Goal: Information Seeking & Learning: Learn about a topic

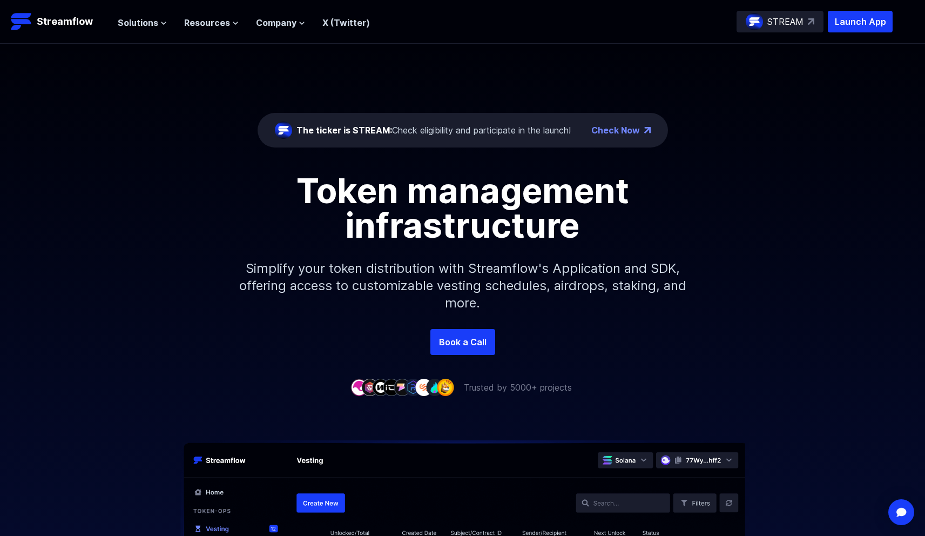
click at [355, 211] on h1 "Token management infrastructure" at bounding box center [463, 207] width 486 height 69
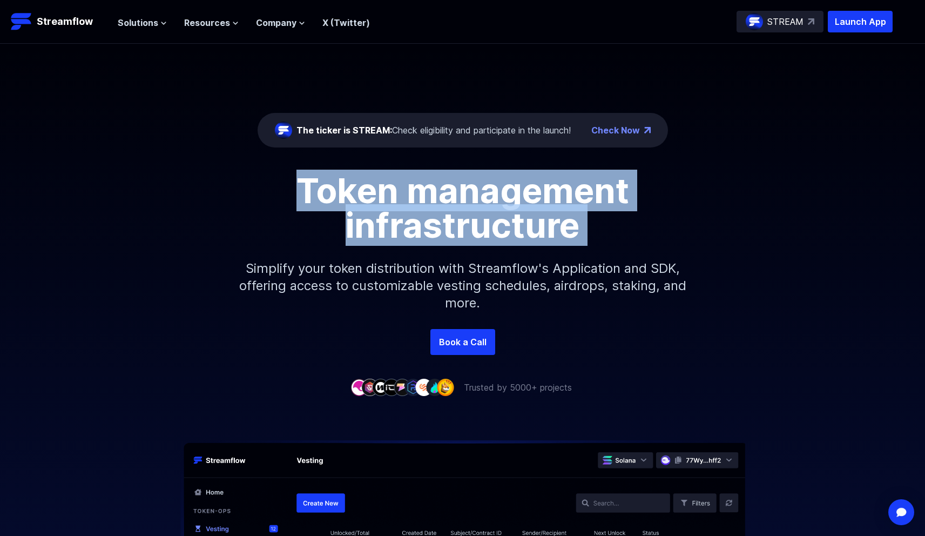
click at [355, 211] on h1 "Token management infrastructure" at bounding box center [463, 207] width 486 height 69
click at [369, 211] on h1 "Token management infrastructure" at bounding box center [463, 207] width 486 height 69
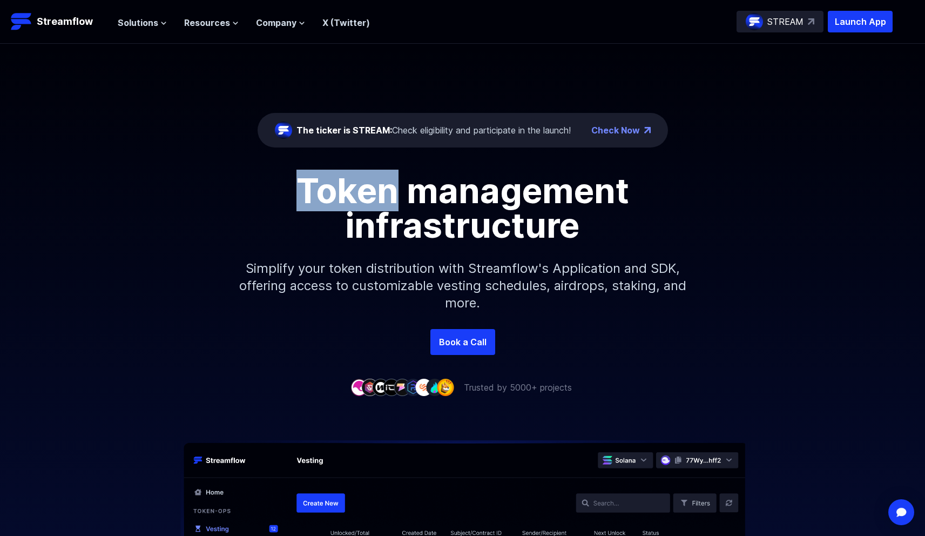
click at [369, 211] on h1 "Token management infrastructure" at bounding box center [463, 207] width 486 height 69
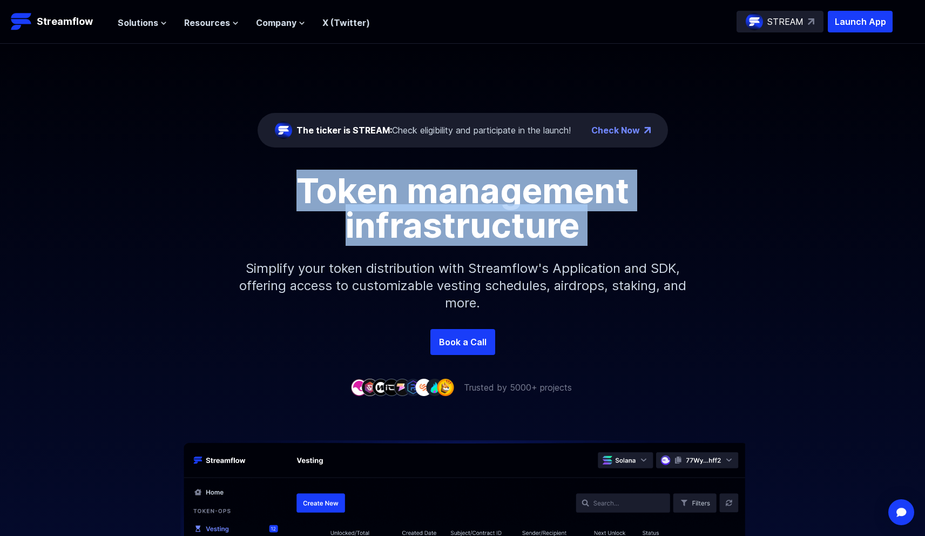
click at [369, 211] on h1 "Token management infrastructure" at bounding box center [463, 207] width 486 height 69
click at [374, 212] on h1 "Token management infrastructure" at bounding box center [463, 207] width 486 height 69
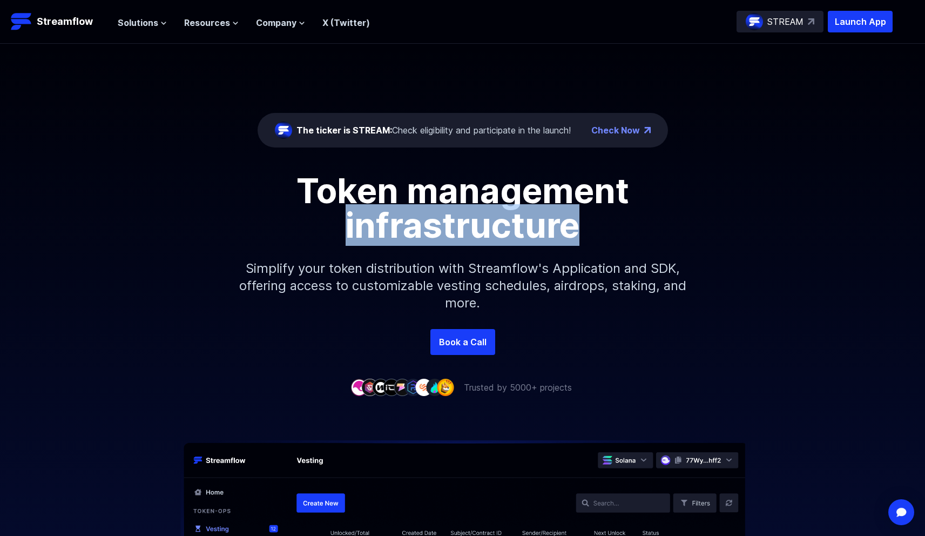
click at [374, 212] on h1 "Token management infrastructure" at bounding box center [463, 207] width 486 height 69
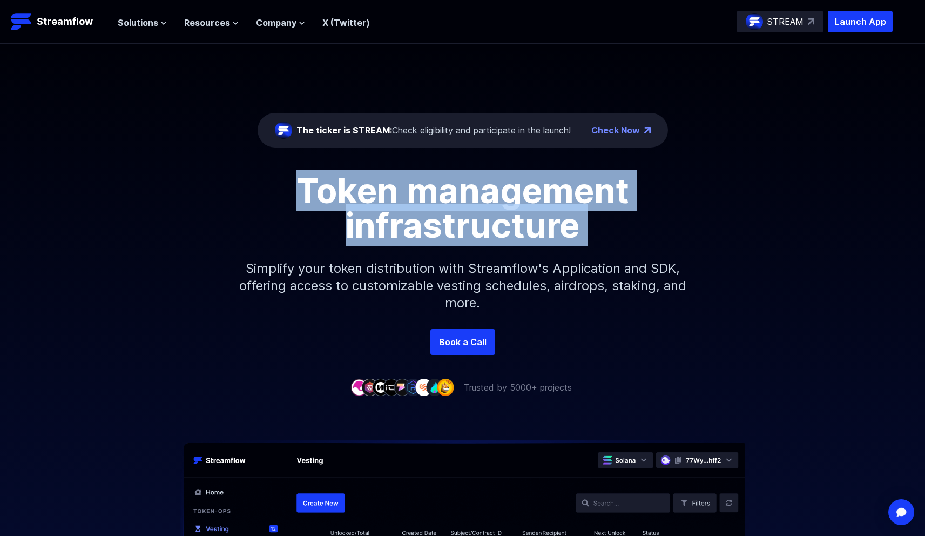
click at [374, 212] on h1 "Token management infrastructure" at bounding box center [463, 207] width 486 height 69
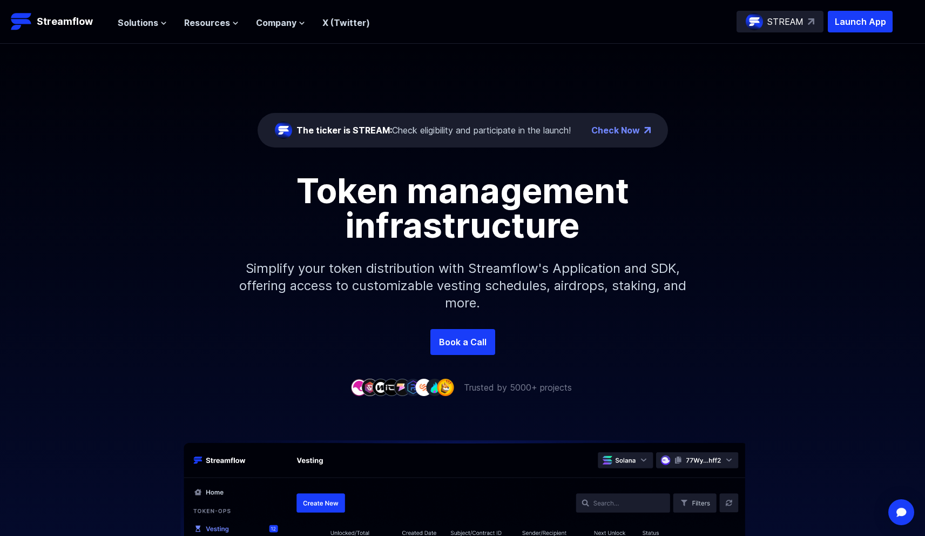
click at [379, 270] on p "Simplify your token distribution with Streamflow's Application and SDK, offerin…" at bounding box center [463, 285] width 464 height 86
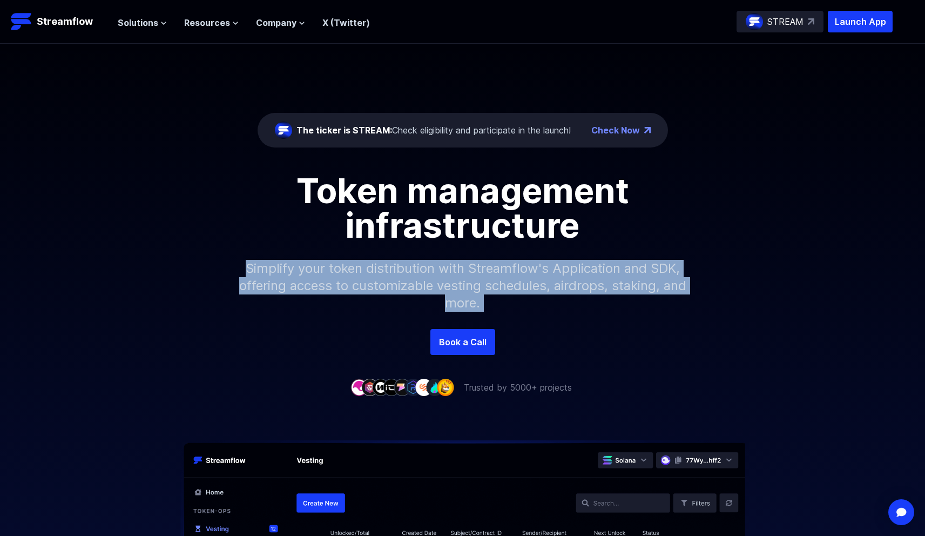
click at [379, 270] on p "Simplify your token distribution with Streamflow's Application and SDK, offerin…" at bounding box center [463, 285] width 464 height 86
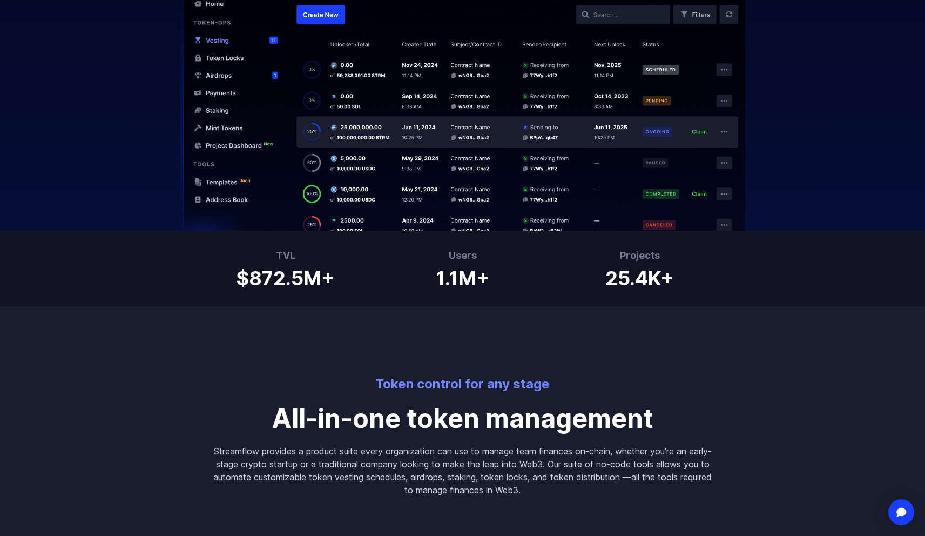
scroll to position [517, 0]
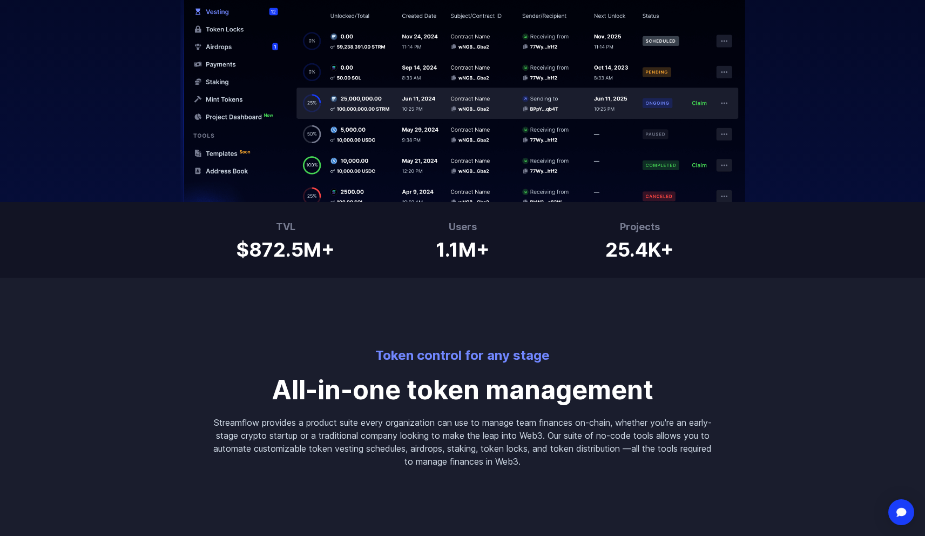
click at [382, 403] on p "All-in-one token management" at bounding box center [462, 390] width 501 height 26
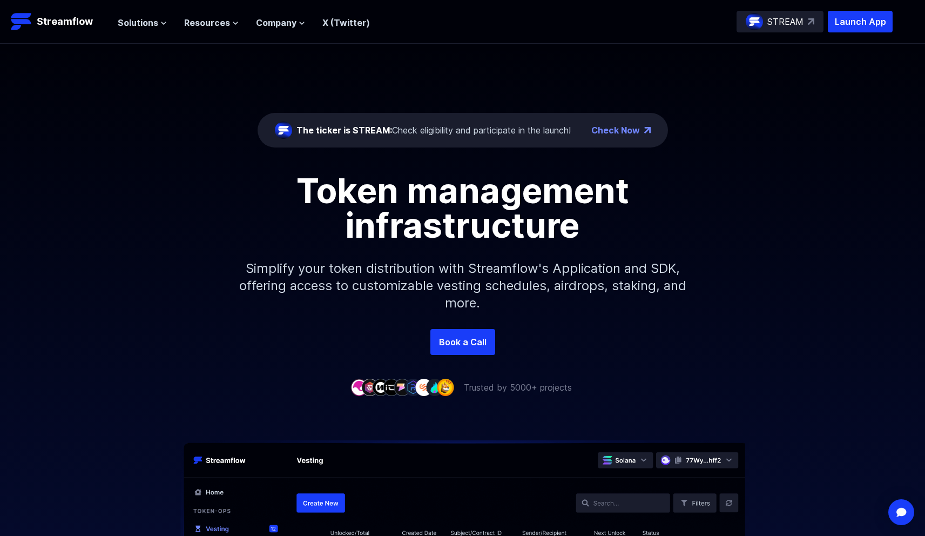
click at [361, 222] on h1 "Token management infrastructure" at bounding box center [463, 207] width 486 height 69
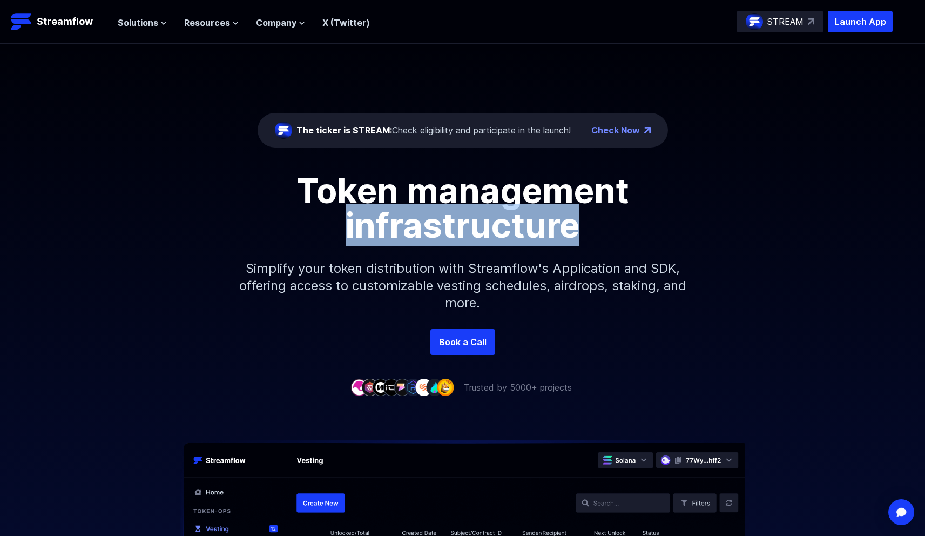
click at [361, 222] on h1 "Token management infrastructure" at bounding box center [463, 207] width 486 height 69
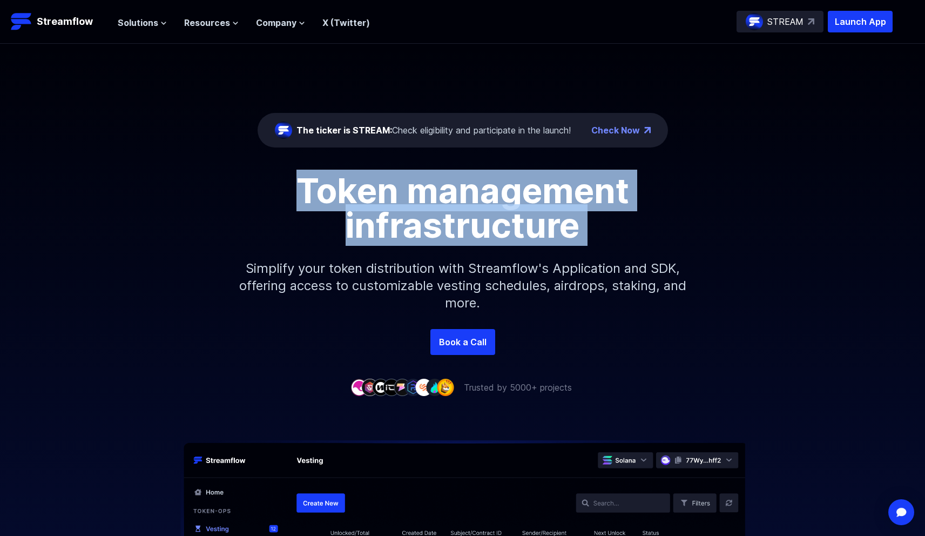
click at [361, 222] on h1 "Token management infrastructure" at bounding box center [463, 207] width 486 height 69
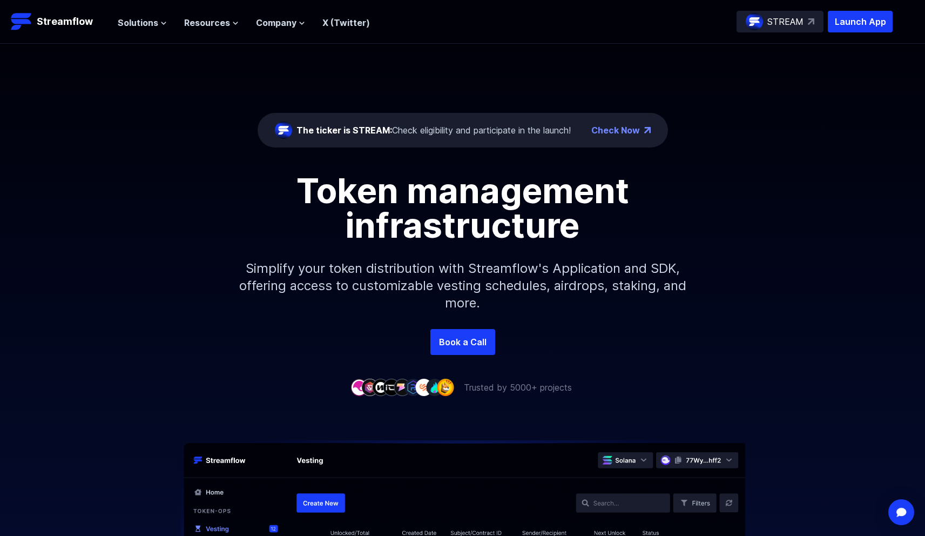
click at [377, 284] on p "Simplify your token distribution with Streamflow's Application and SDK, offerin…" at bounding box center [463, 285] width 464 height 86
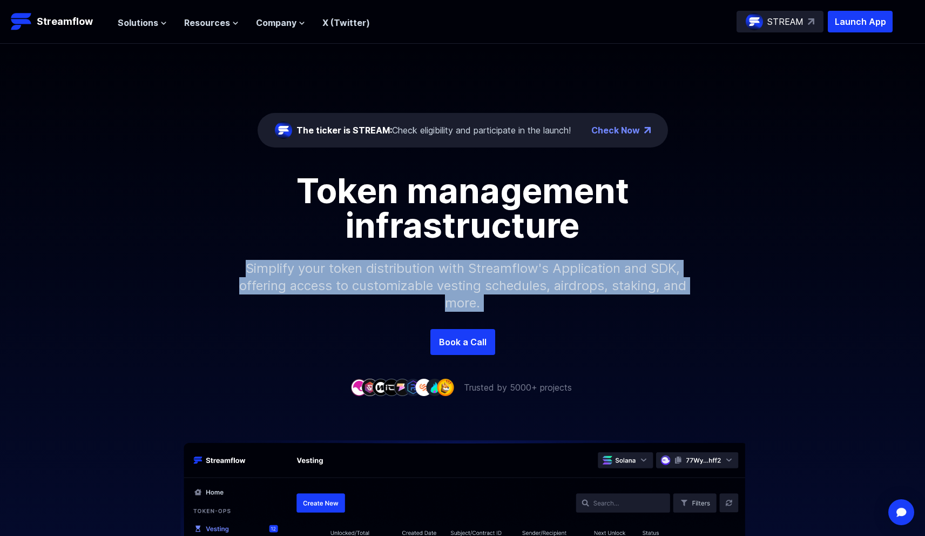
click at [377, 284] on p "Simplify your token distribution with Streamflow's Application and SDK, offerin…" at bounding box center [463, 285] width 464 height 86
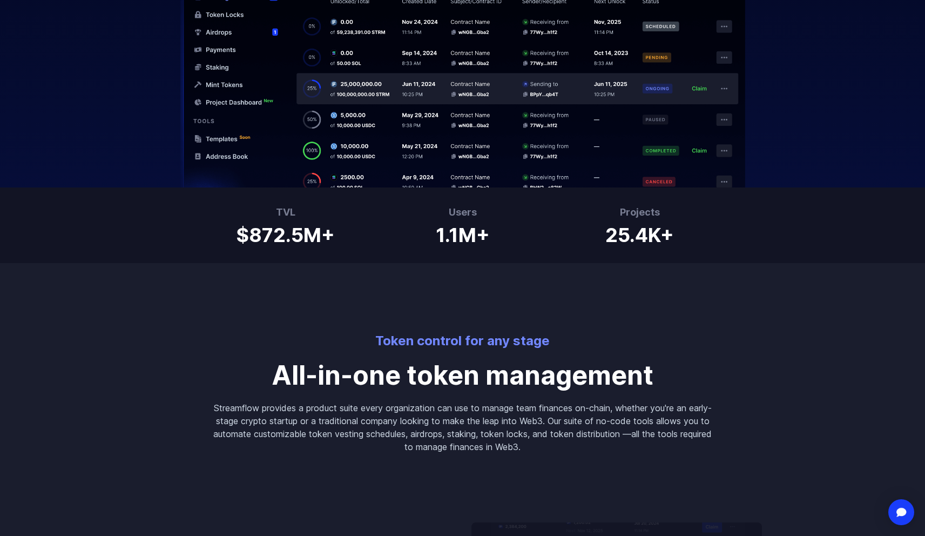
scroll to position [658, 0]
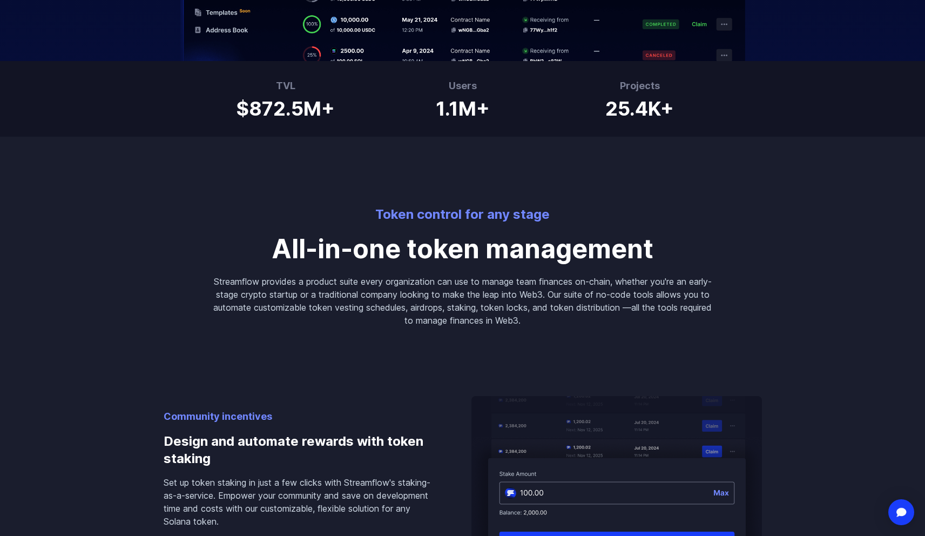
click at [377, 284] on p "Streamflow provides a product suite every organization can use to manage team f…" at bounding box center [462, 301] width 501 height 52
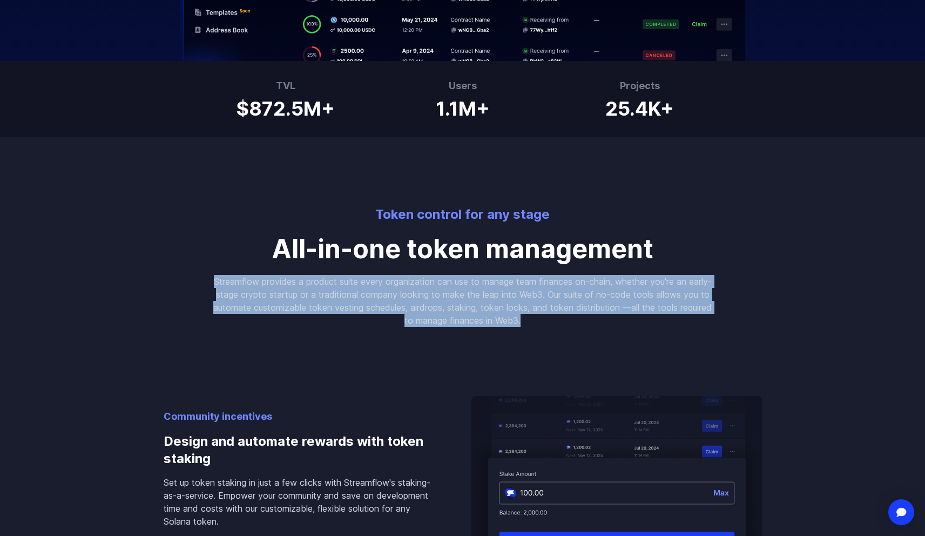
click at [377, 284] on p "Streamflow provides a product suite every organization can use to manage team f…" at bounding box center [462, 301] width 501 height 52
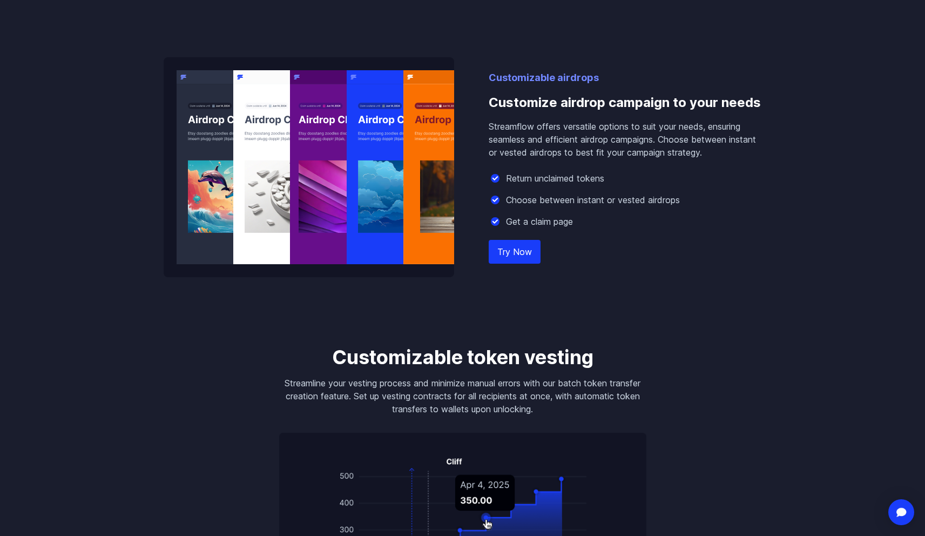
scroll to position [1368, 0]
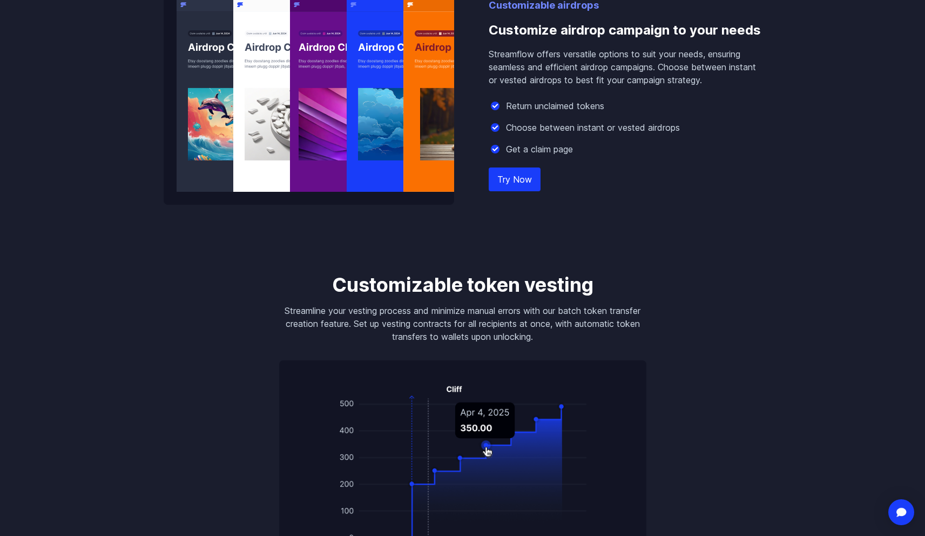
click at [378, 290] on h3 "Customizable token vesting" at bounding box center [462, 285] width 367 height 22
click at [380, 315] on p "Streamline your vesting process and minimize manual errors with our batch token…" at bounding box center [462, 323] width 367 height 39
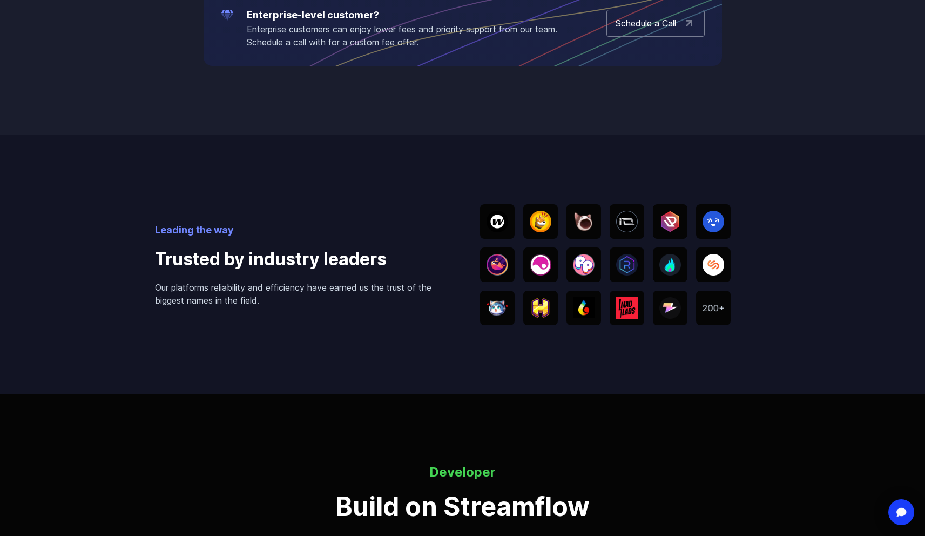
scroll to position [2341, 0]
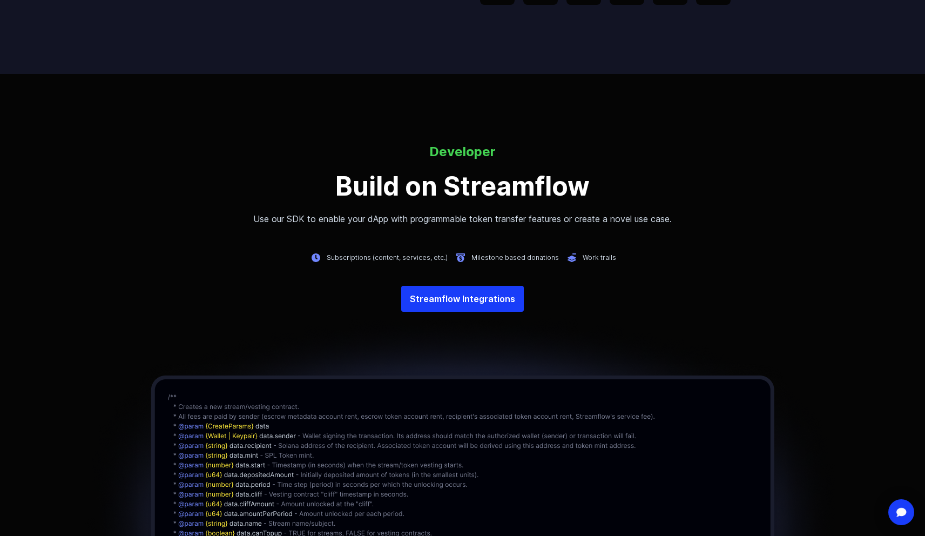
click at [391, 233] on div "Developer Build on Streamflow Use our SDK to enable your [PERSON_NAME] with pro…" at bounding box center [462, 404] width 925 height 661
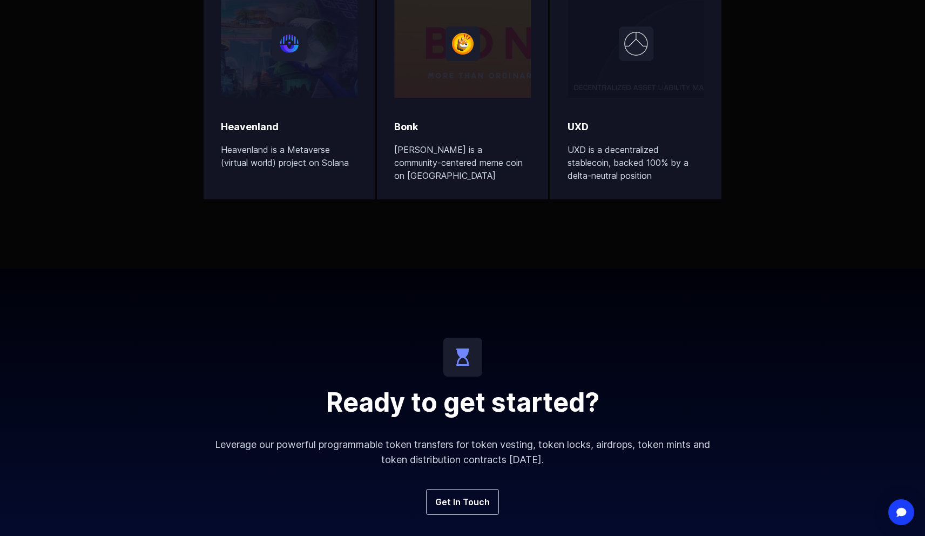
scroll to position [3351, 0]
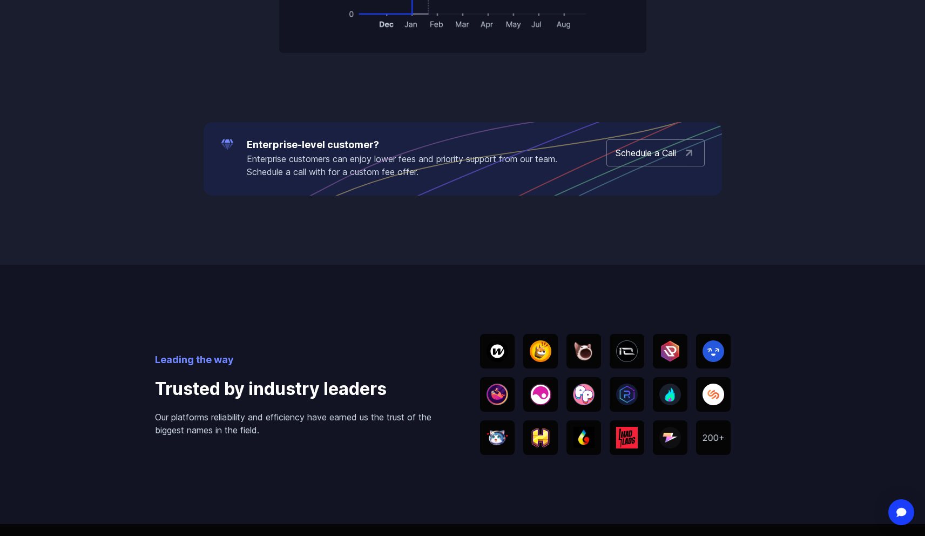
click at [412, 209] on body "Streamflow Launch App STREAM Solutions Overview Streamflow features an all-in-o…" at bounding box center [462, 358] width 925 height 4500
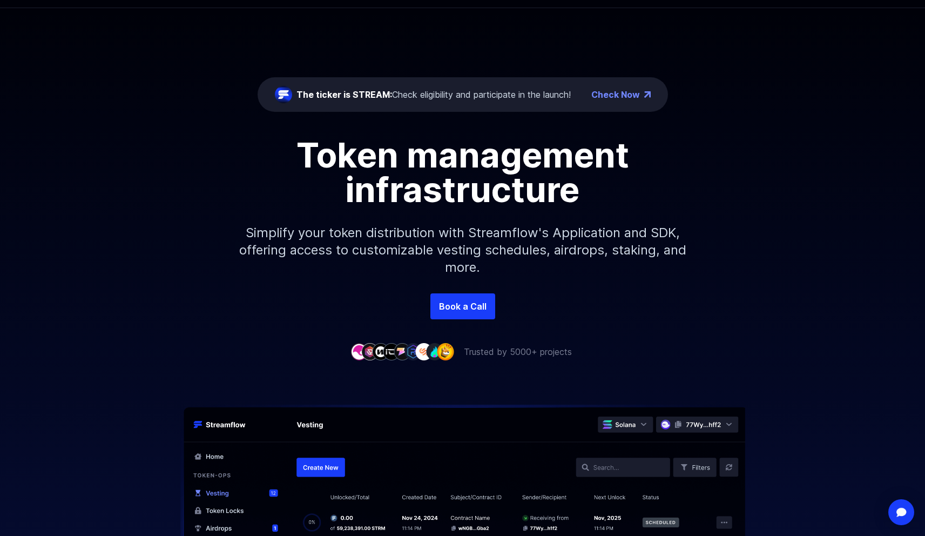
scroll to position [0, 0]
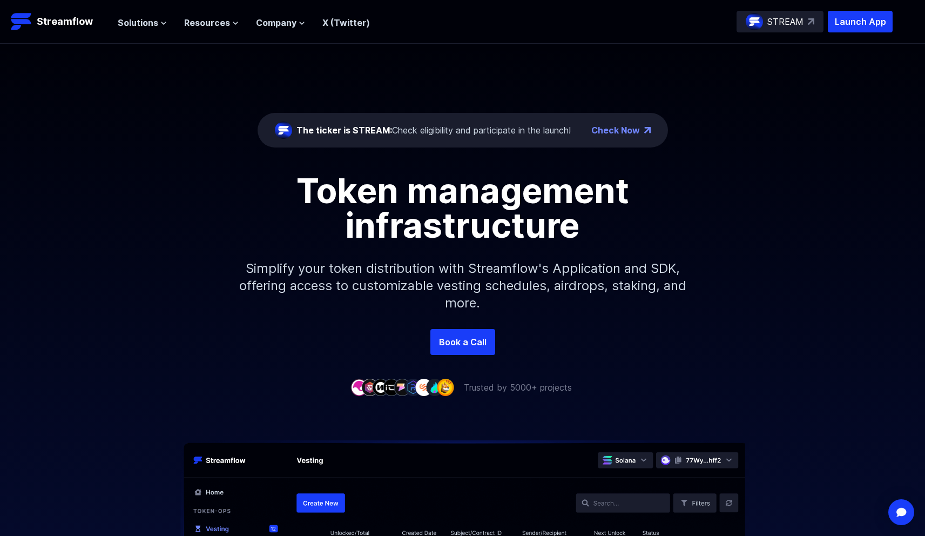
click at [412, 209] on h1 "Token management infrastructure" at bounding box center [463, 207] width 486 height 69
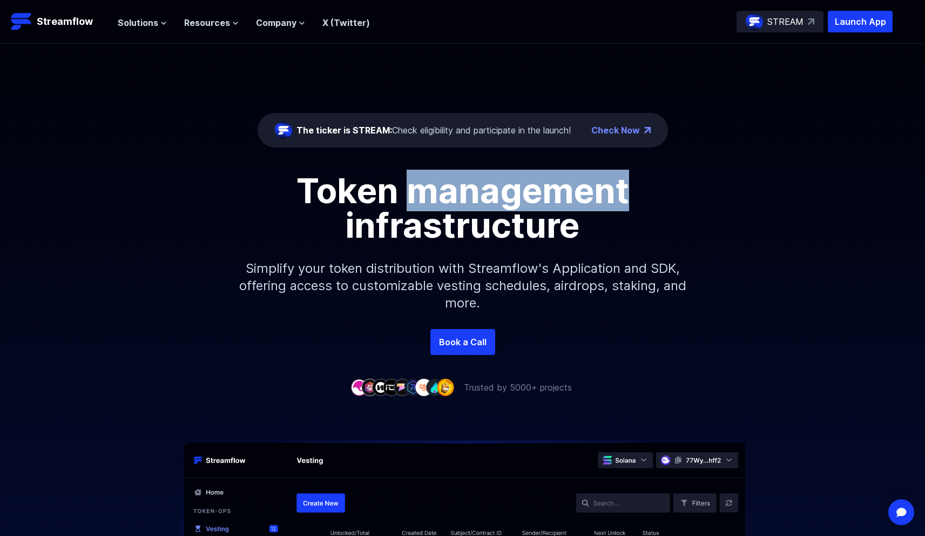
click at [412, 209] on h1 "Token management infrastructure" at bounding box center [463, 207] width 486 height 69
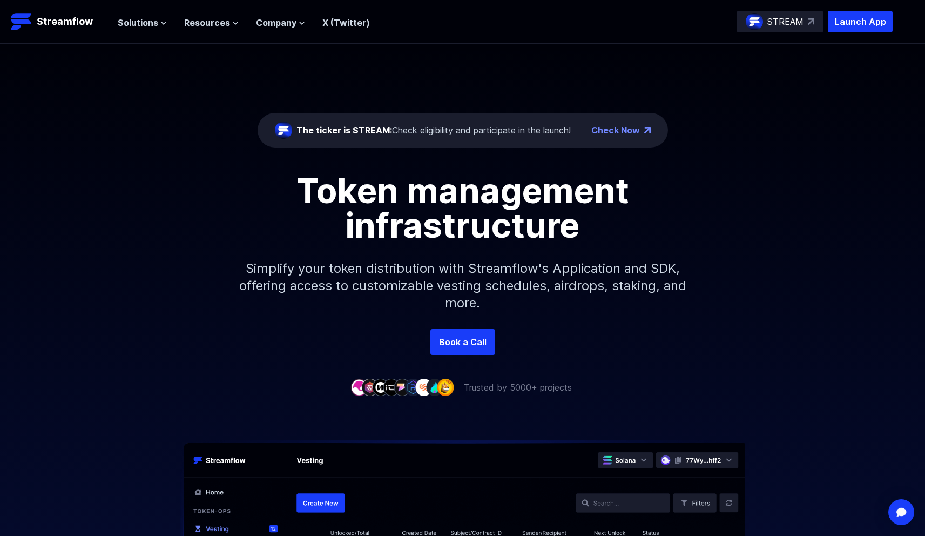
click at [416, 301] on p "Simplify your token distribution with Streamflow's Application and SDK, offerin…" at bounding box center [463, 285] width 464 height 86
click at [412, 287] on p "Simplify your token distribution with Streamflow's Application and SDK, offerin…" at bounding box center [463, 285] width 464 height 86
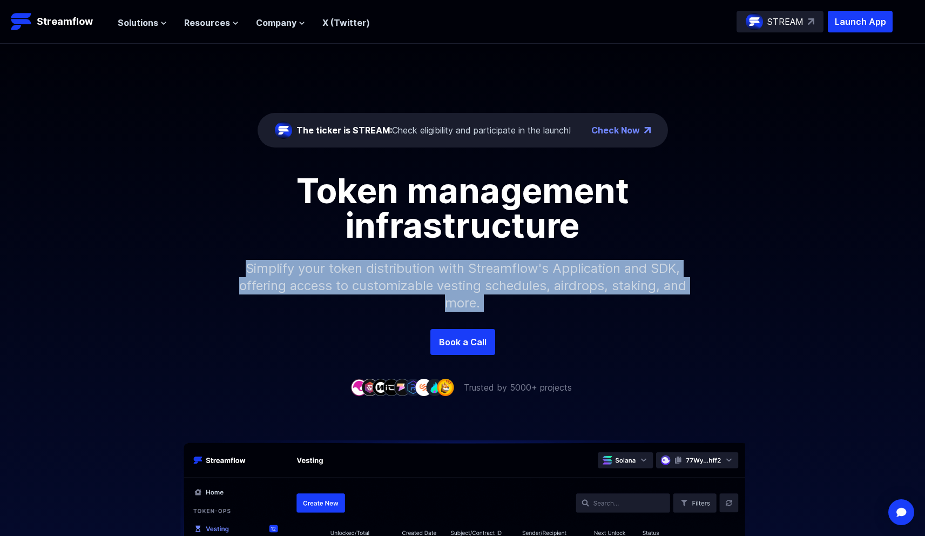
click at [412, 287] on p "Simplify your token distribution with Streamflow's Application and SDK, offerin…" at bounding box center [463, 285] width 464 height 86
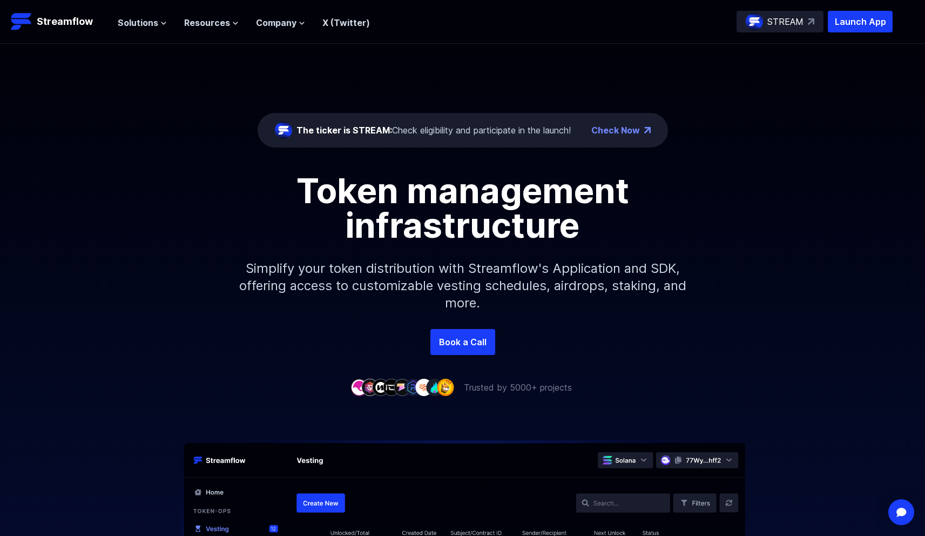
click at [412, 220] on h1 "Token management infrastructure" at bounding box center [463, 207] width 486 height 69
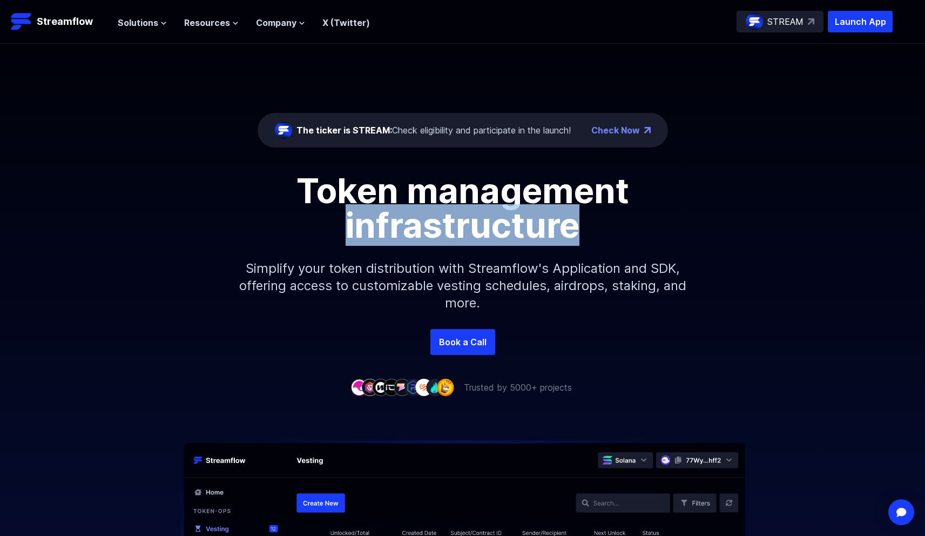
click at [412, 220] on h1 "Token management infrastructure" at bounding box center [463, 207] width 486 height 69
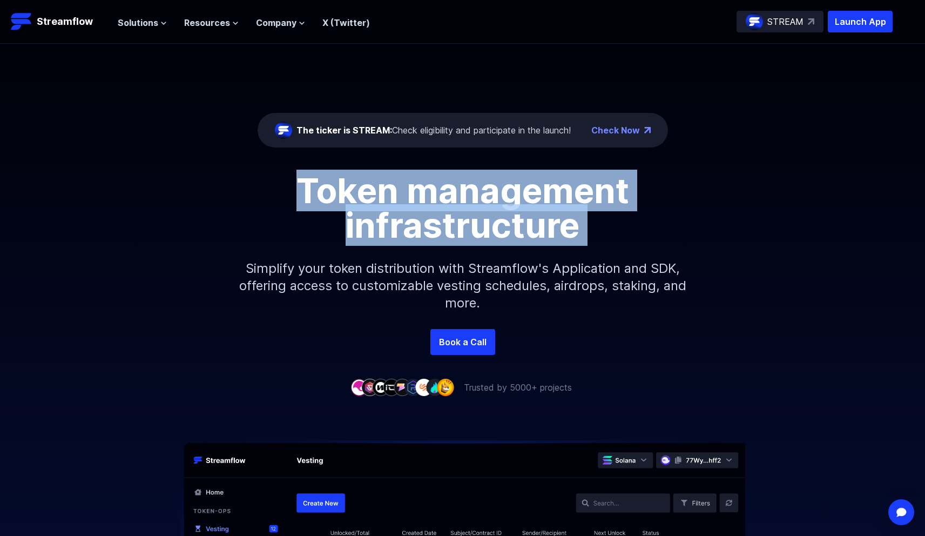
click at [412, 220] on h1 "Token management infrastructure" at bounding box center [463, 207] width 486 height 69
